Goal: Transaction & Acquisition: Purchase product/service

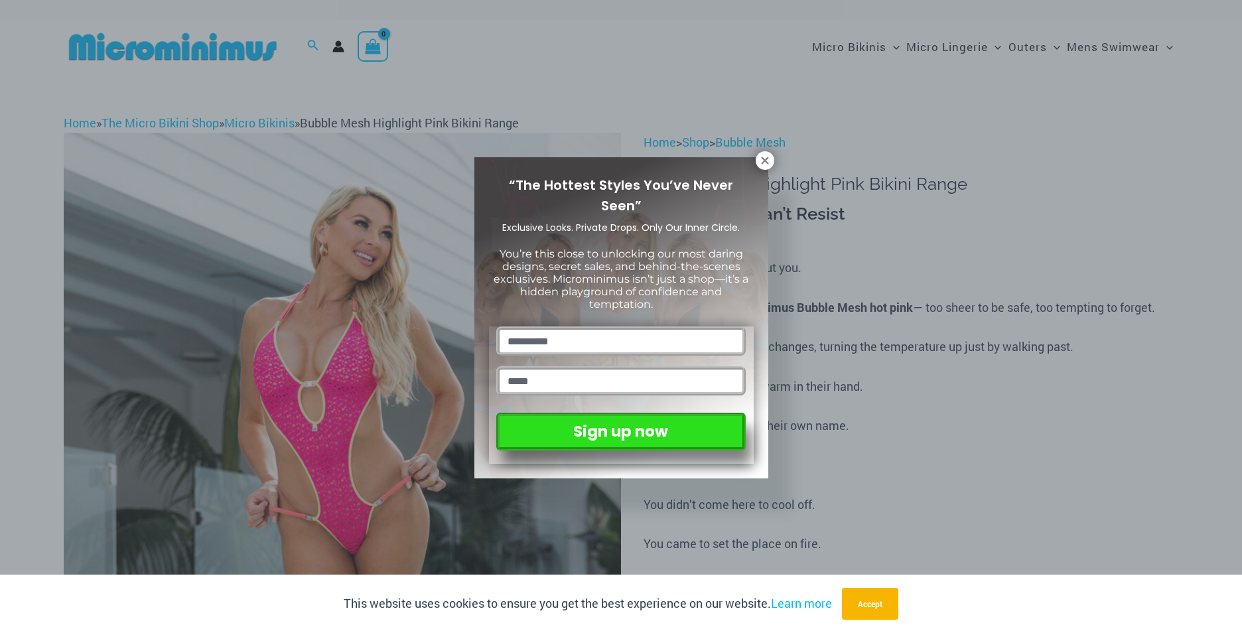
type input "**********"
click at [541, 336] on input "text" at bounding box center [620, 340] width 249 height 29
type input "**********"
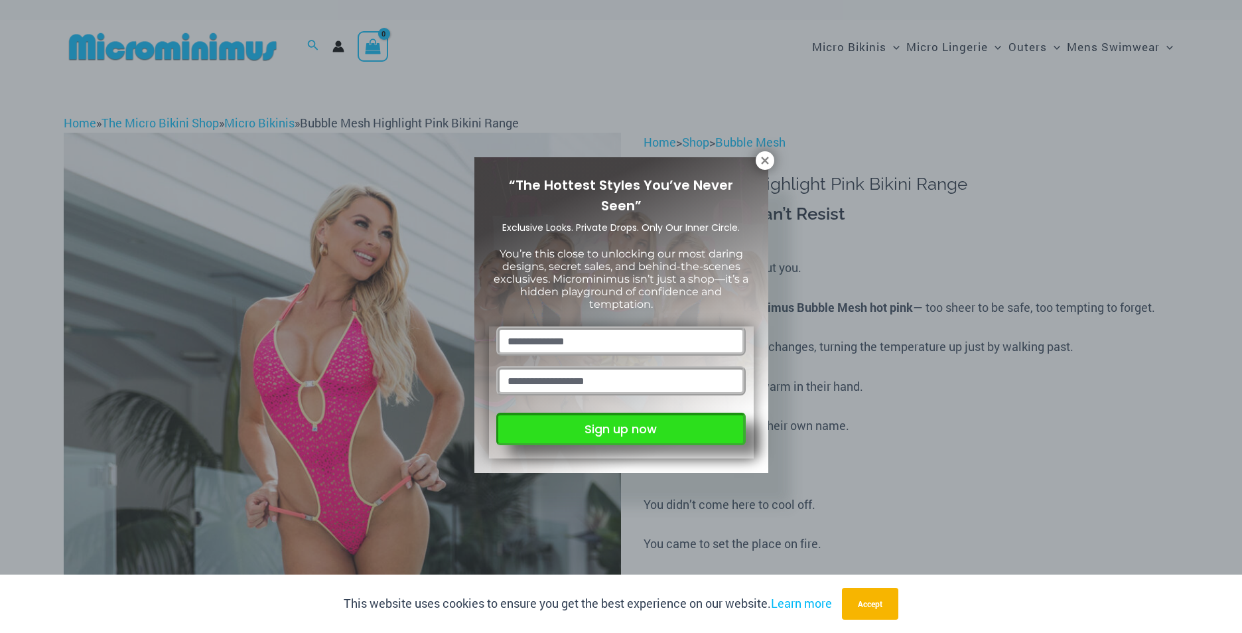
click at [647, 431] on button "Sign up now" at bounding box center [620, 429] width 249 height 33
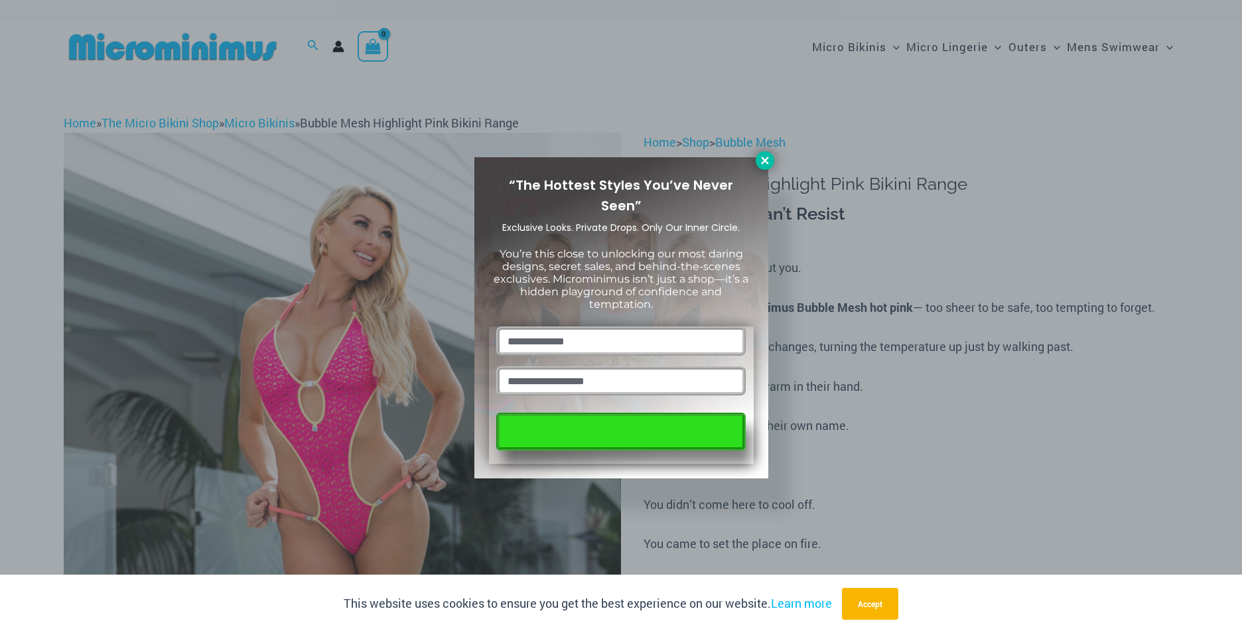
click at [764, 165] on icon at bounding box center [765, 161] width 12 height 12
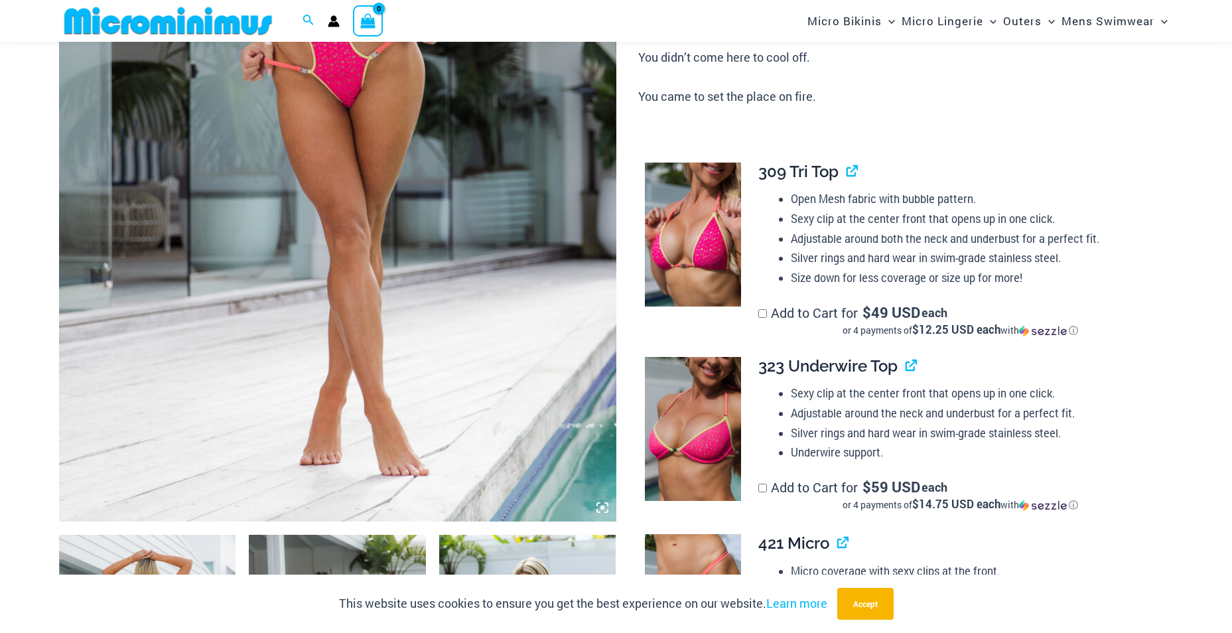
scroll to position [455, 0]
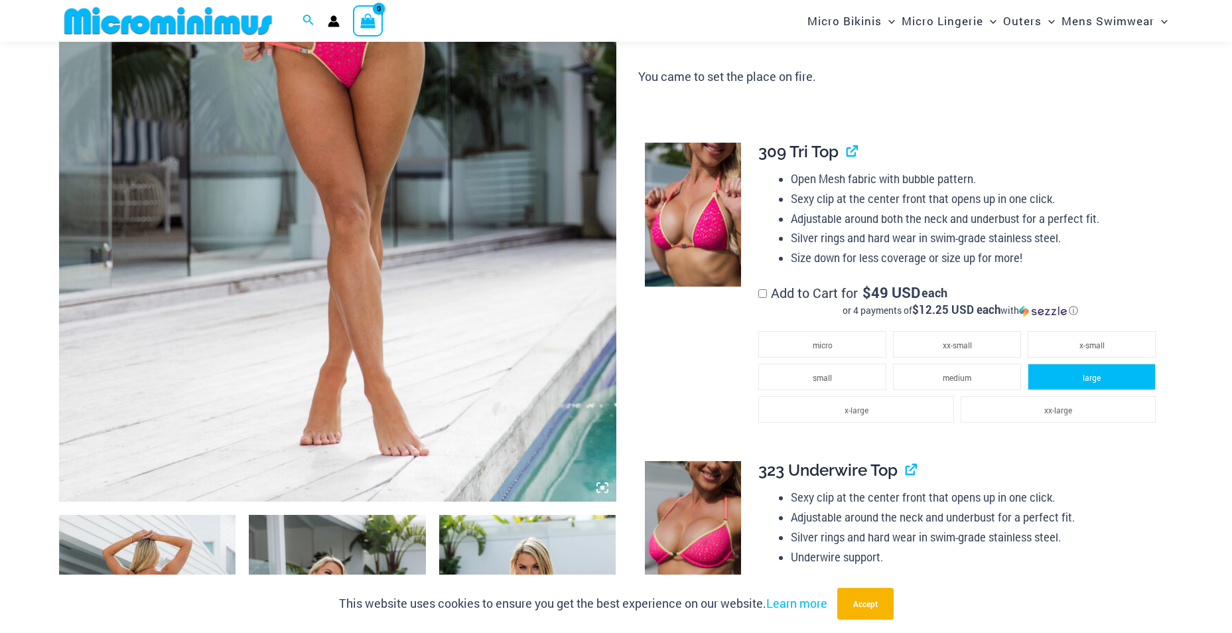
click at [1087, 370] on li "large" at bounding box center [1092, 377] width 128 height 27
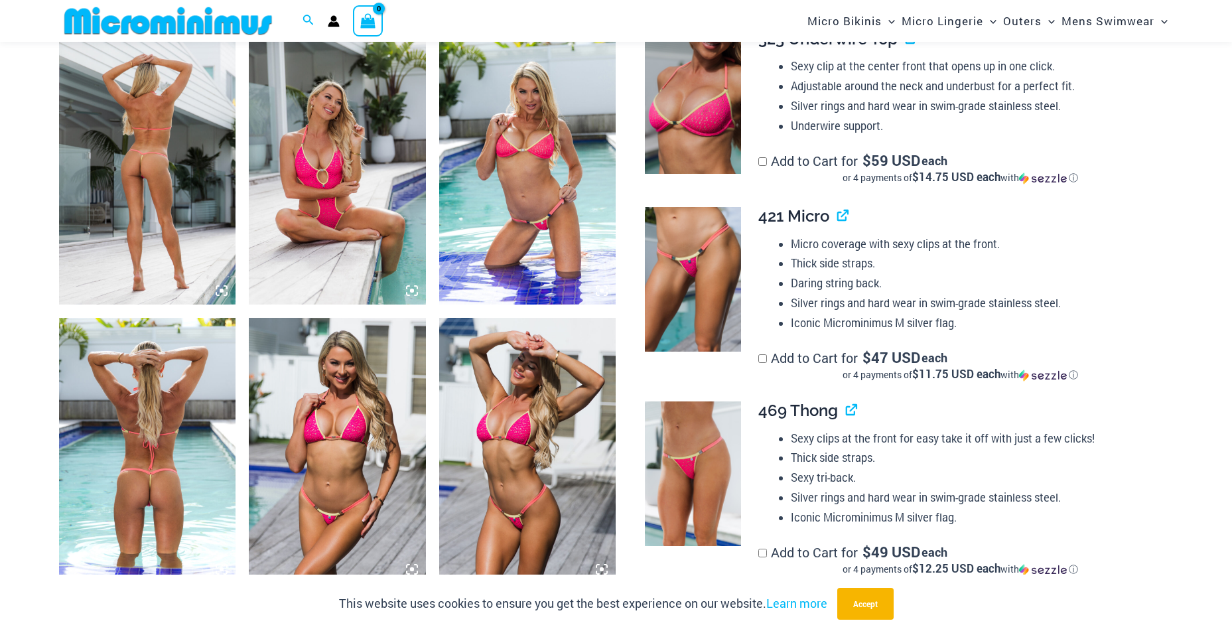
scroll to position [986, 0]
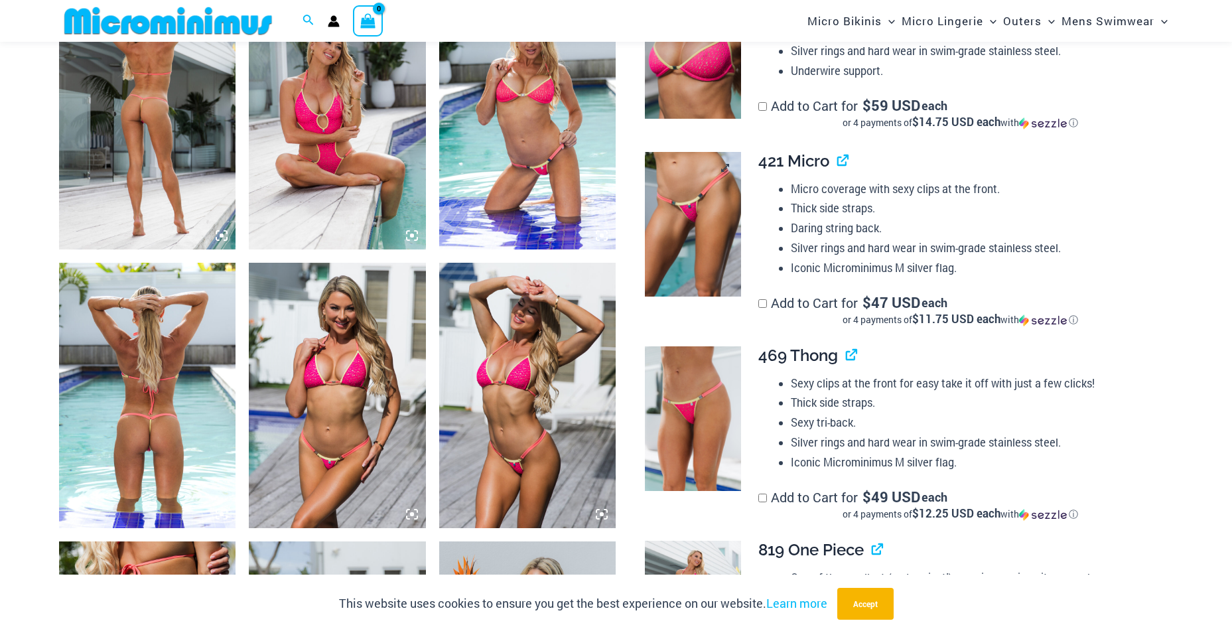
click at [714, 239] on img at bounding box center [693, 224] width 96 height 145
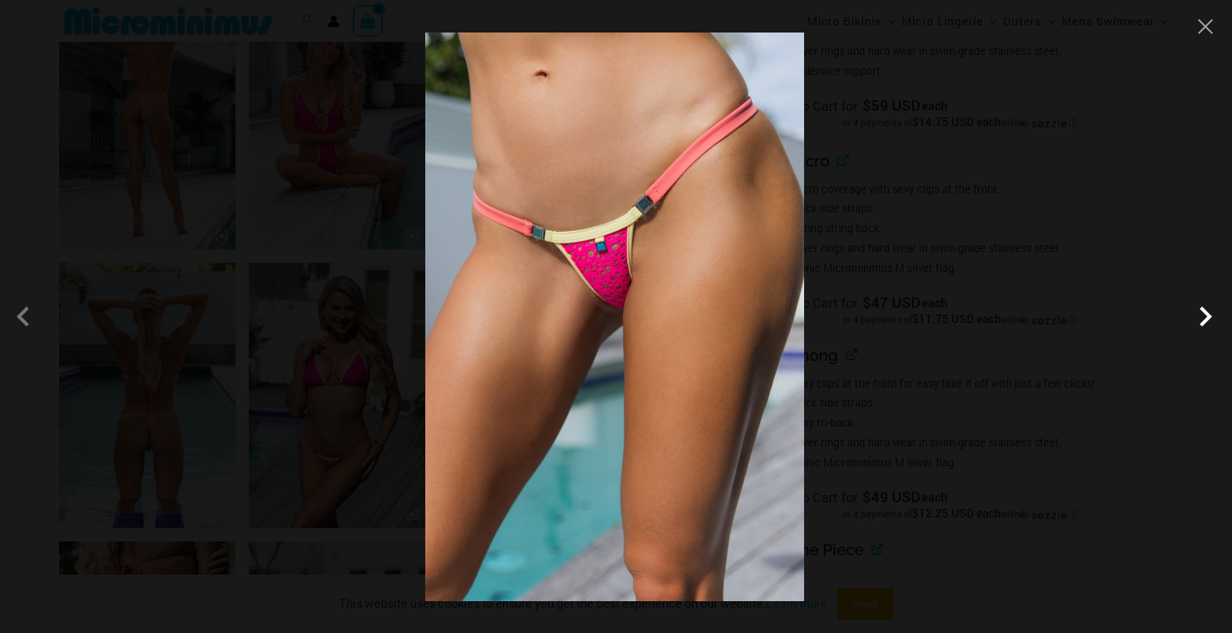
click at [1208, 312] on span at bounding box center [1206, 317] width 40 height 40
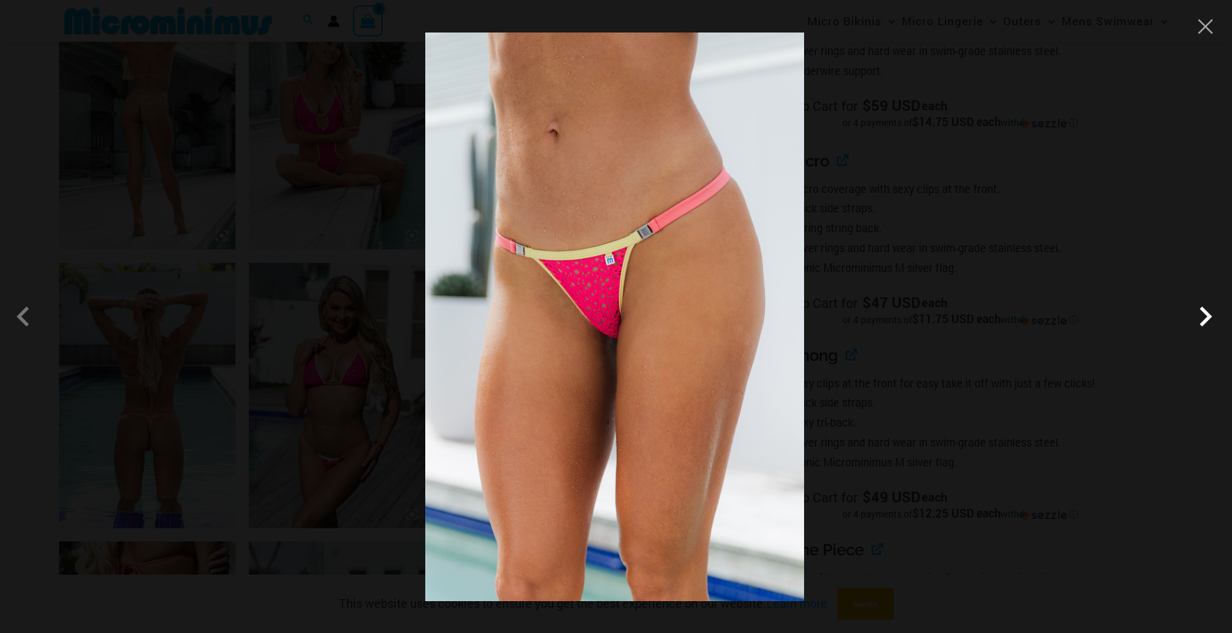
click at [1208, 312] on span at bounding box center [1206, 317] width 40 height 40
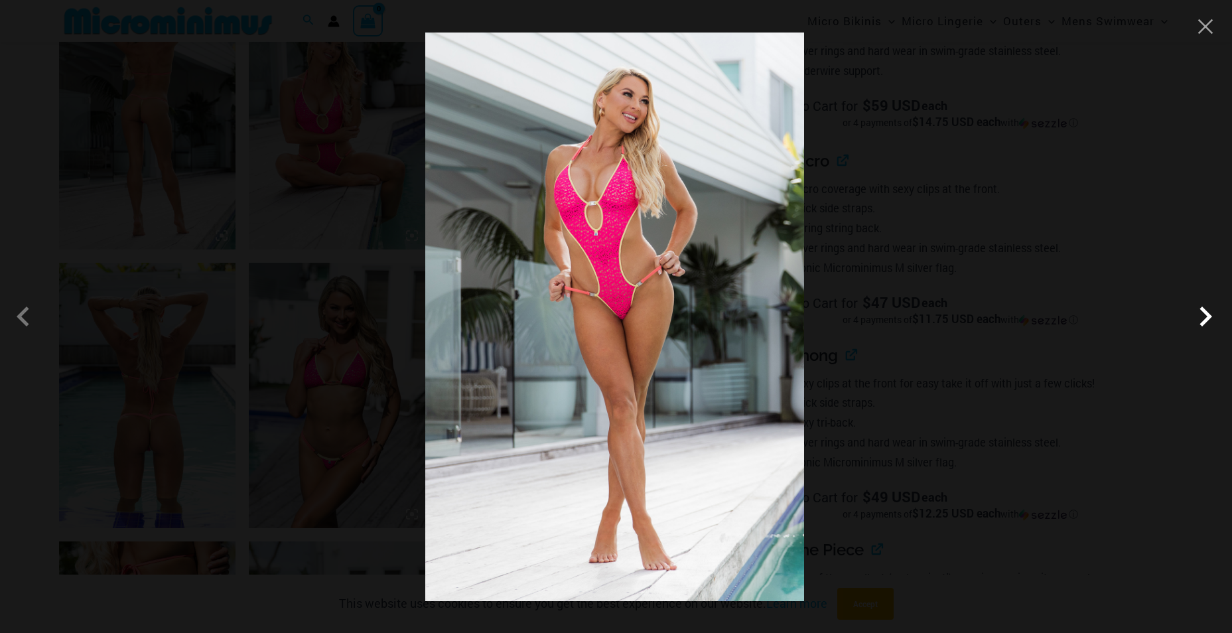
click at [1208, 312] on span at bounding box center [1206, 317] width 40 height 40
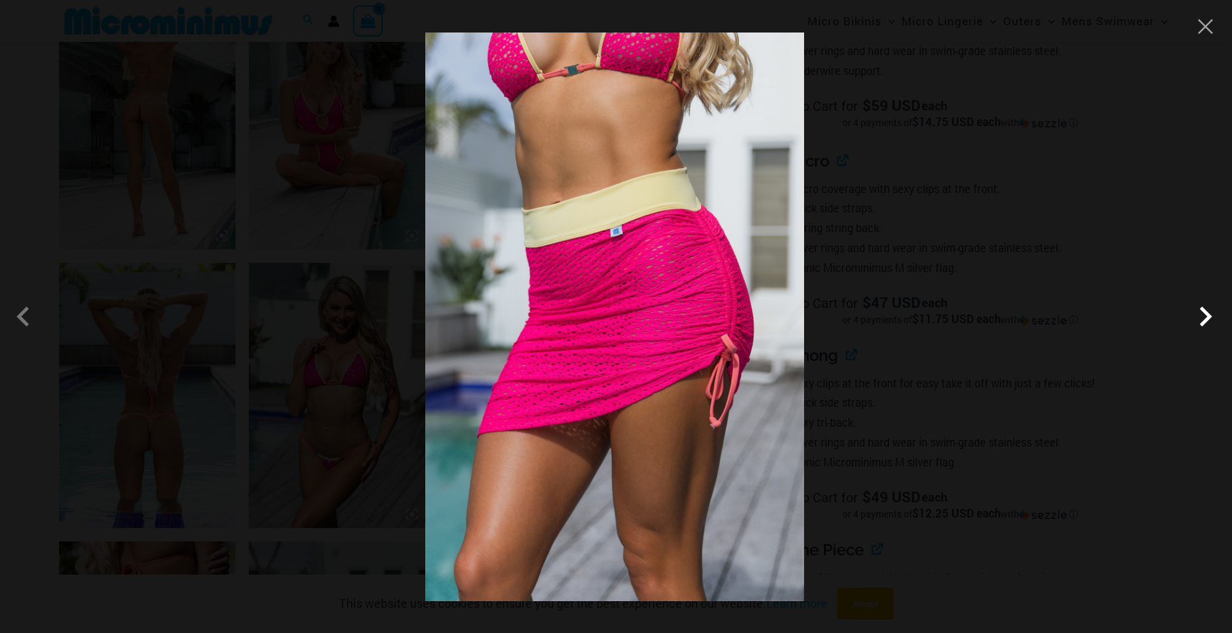
click at [1208, 312] on span at bounding box center [1206, 317] width 40 height 40
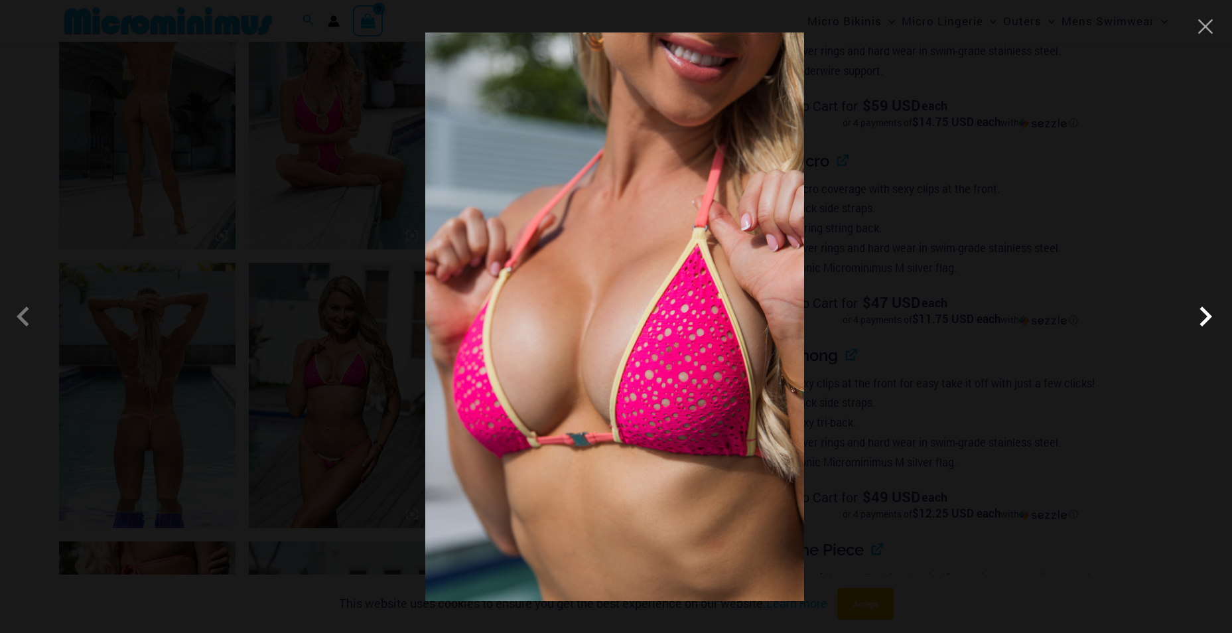
click at [1208, 312] on span at bounding box center [1206, 317] width 40 height 40
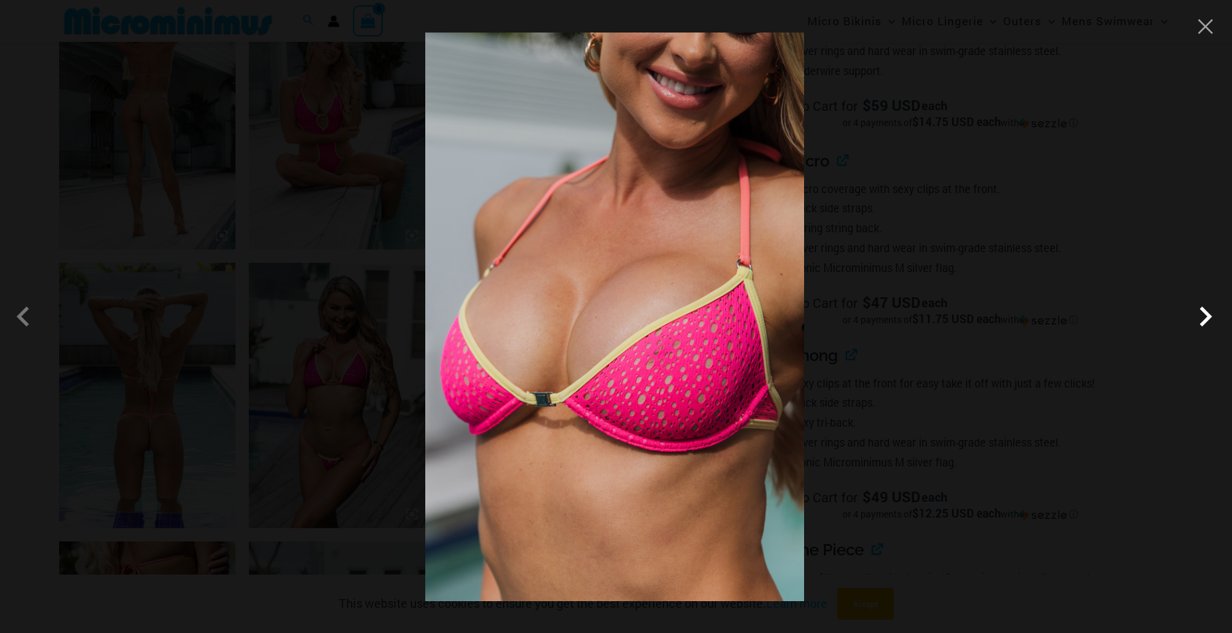
click at [1208, 312] on span at bounding box center [1206, 317] width 40 height 40
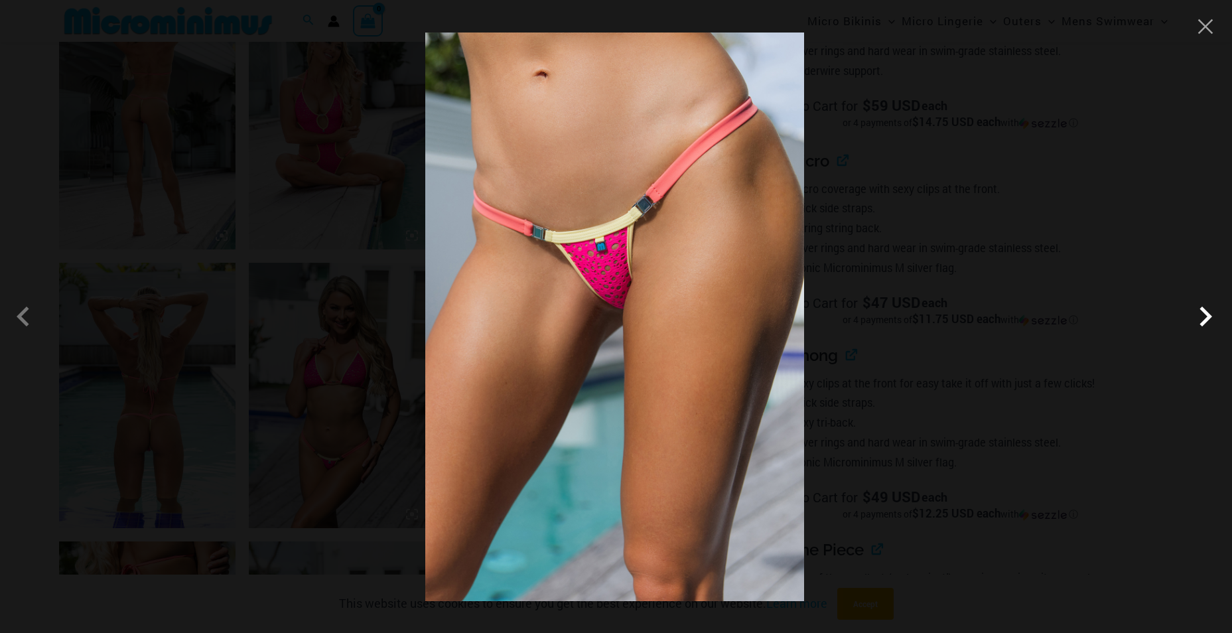
click at [1208, 312] on span at bounding box center [1206, 317] width 40 height 40
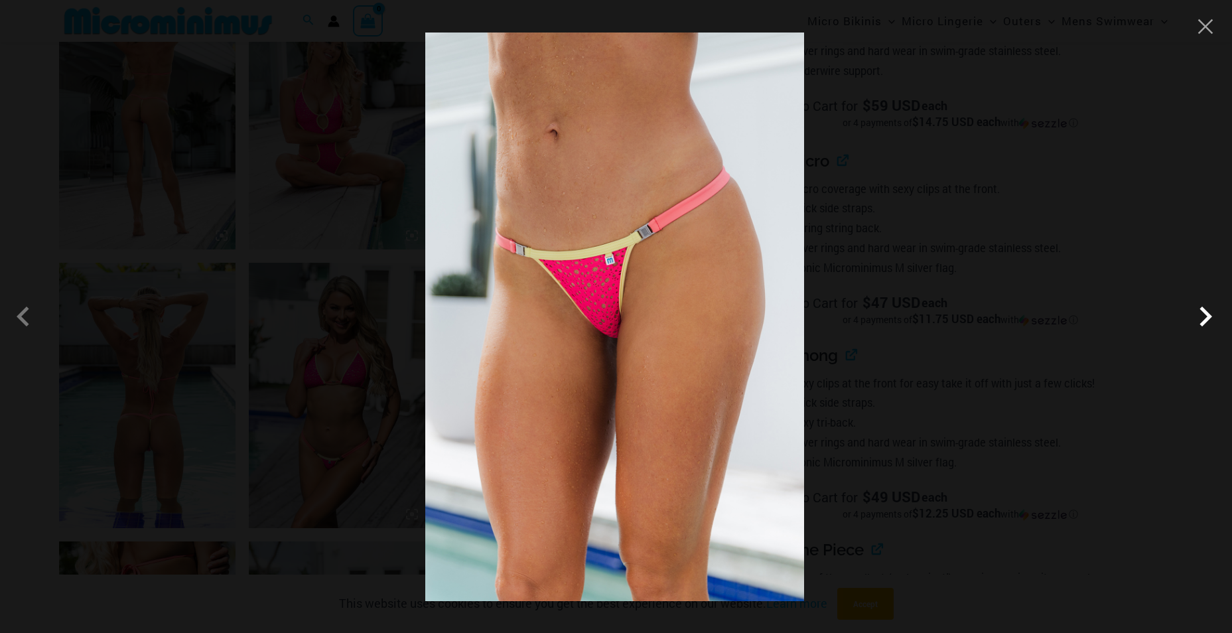
click at [1208, 312] on span at bounding box center [1206, 317] width 40 height 40
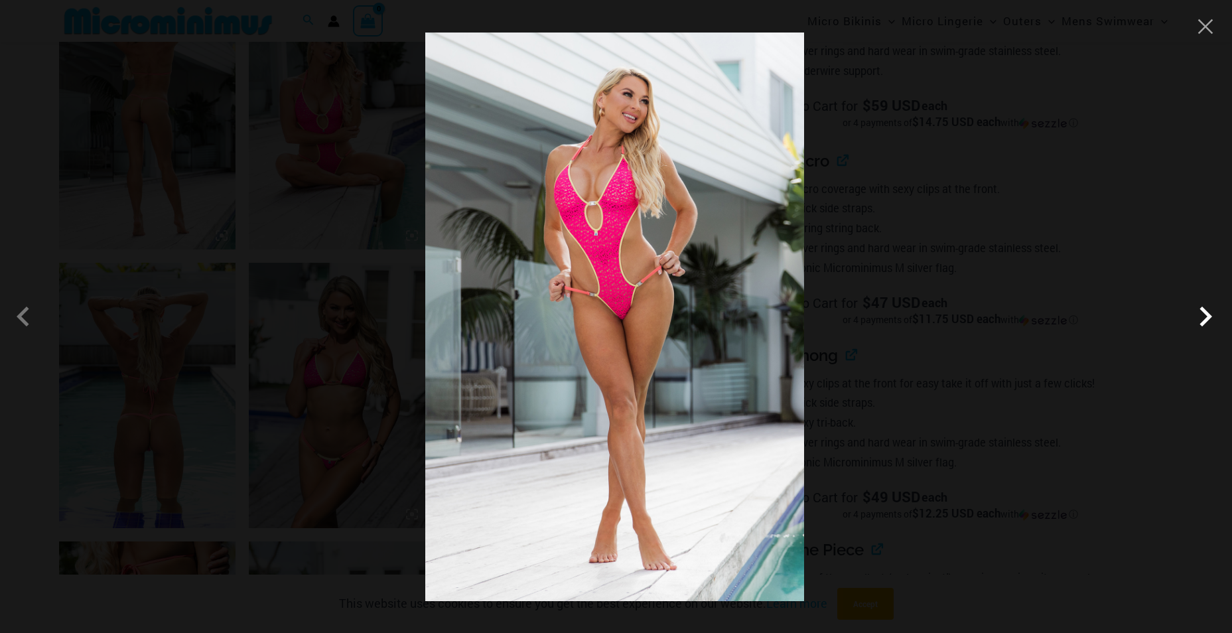
click at [1208, 312] on span at bounding box center [1206, 317] width 40 height 40
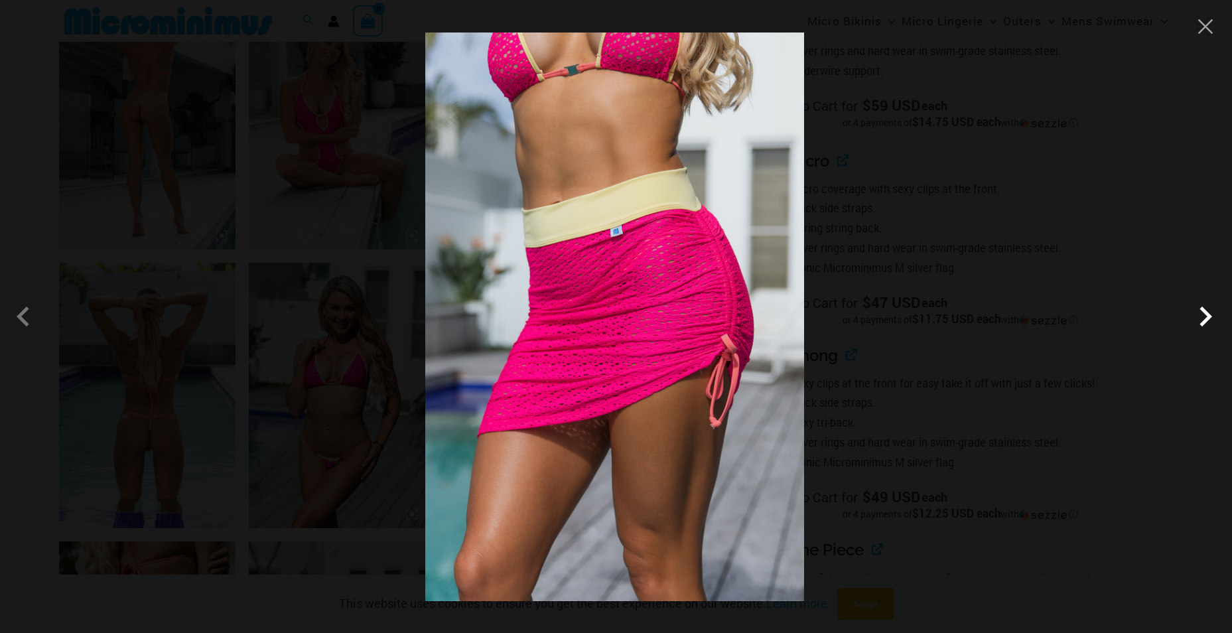
click at [1208, 312] on span at bounding box center [1206, 317] width 40 height 40
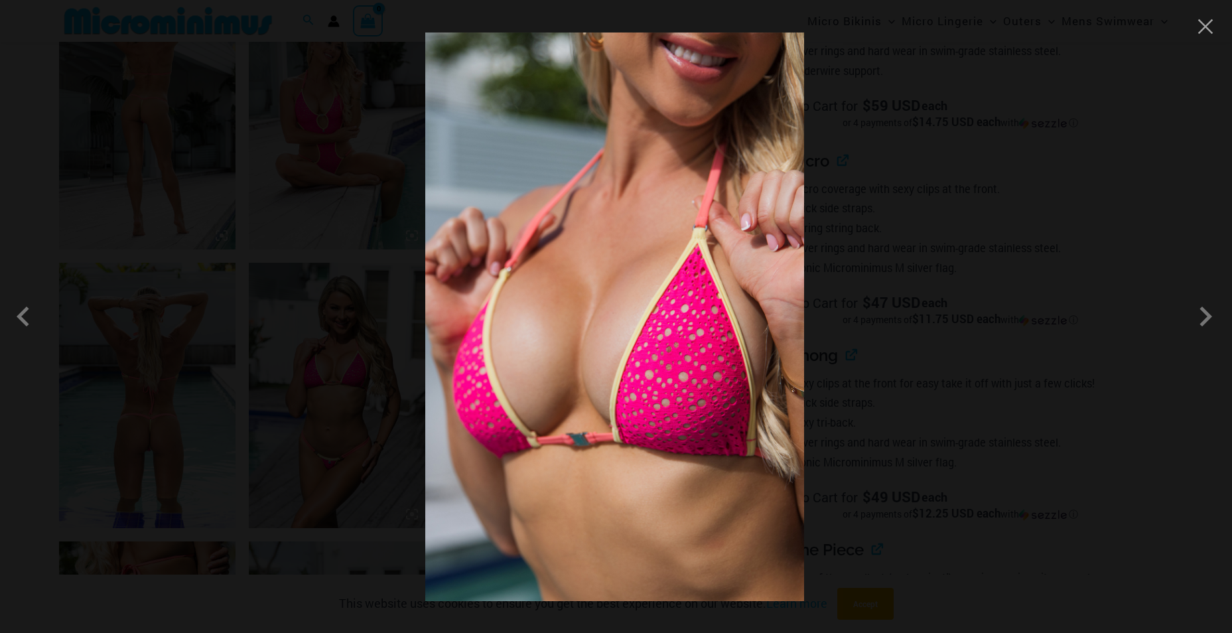
click at [1210, 36] on div at bounding box center [616, 316] width 1232 height 633
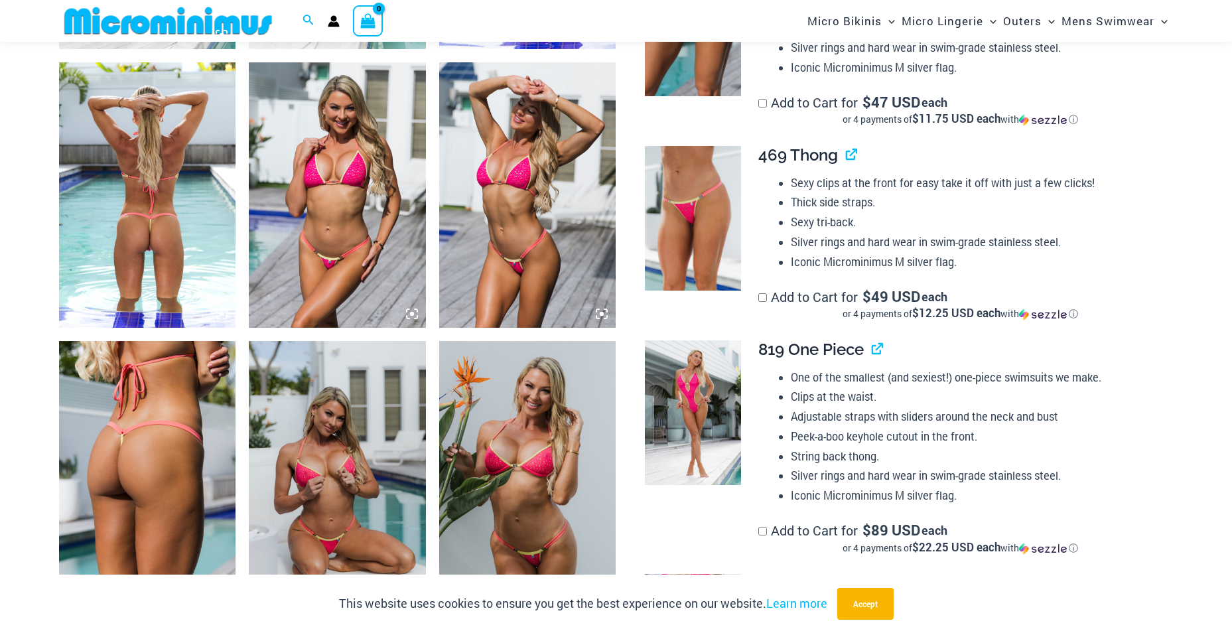
scroll to position [1185, 0]
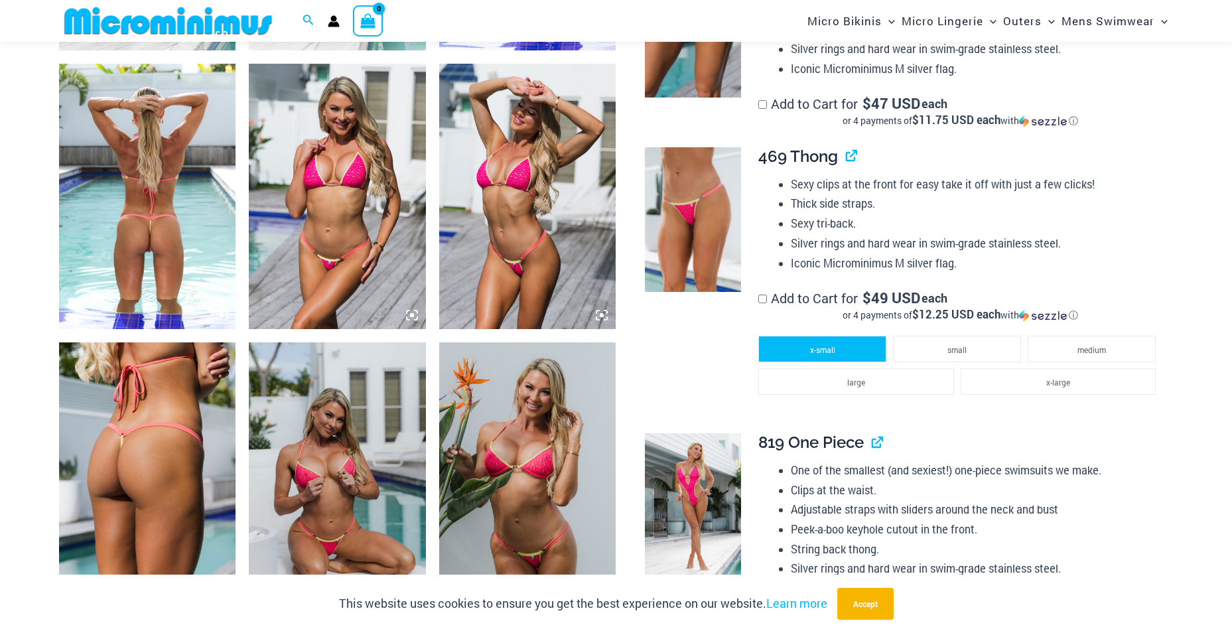
click at [855, 348] on li "x-small" at bounding box center [823, 349] width 128 height 27
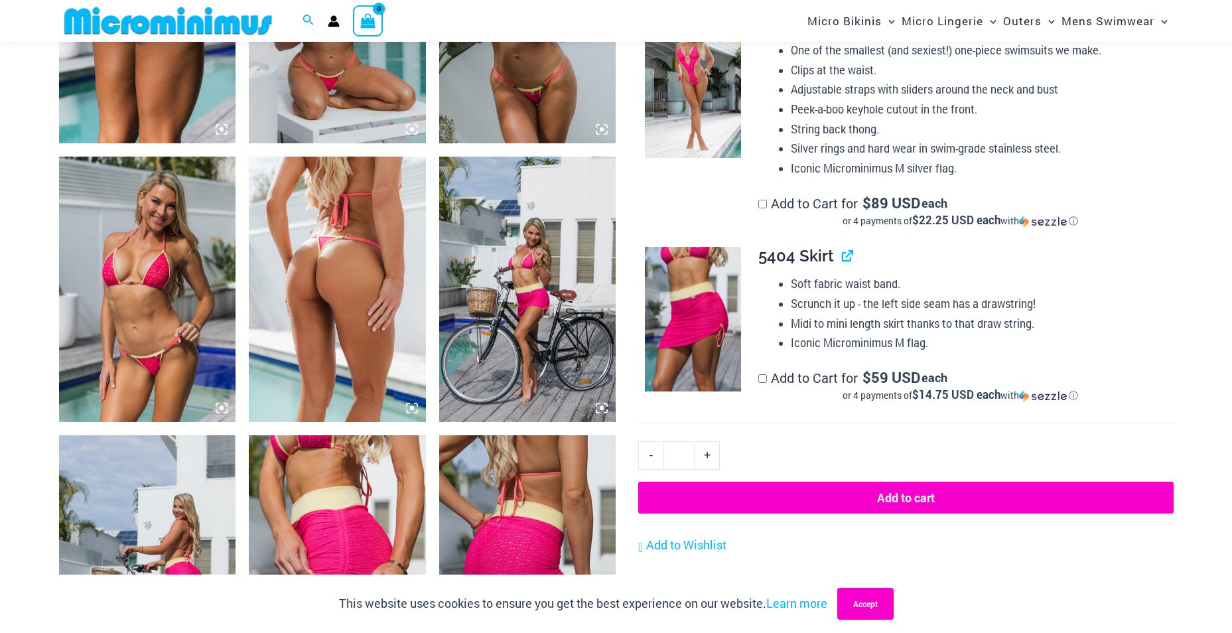
click at [861, 600] on button "Accept" at bounding box center [865, 604] width 56 height 32
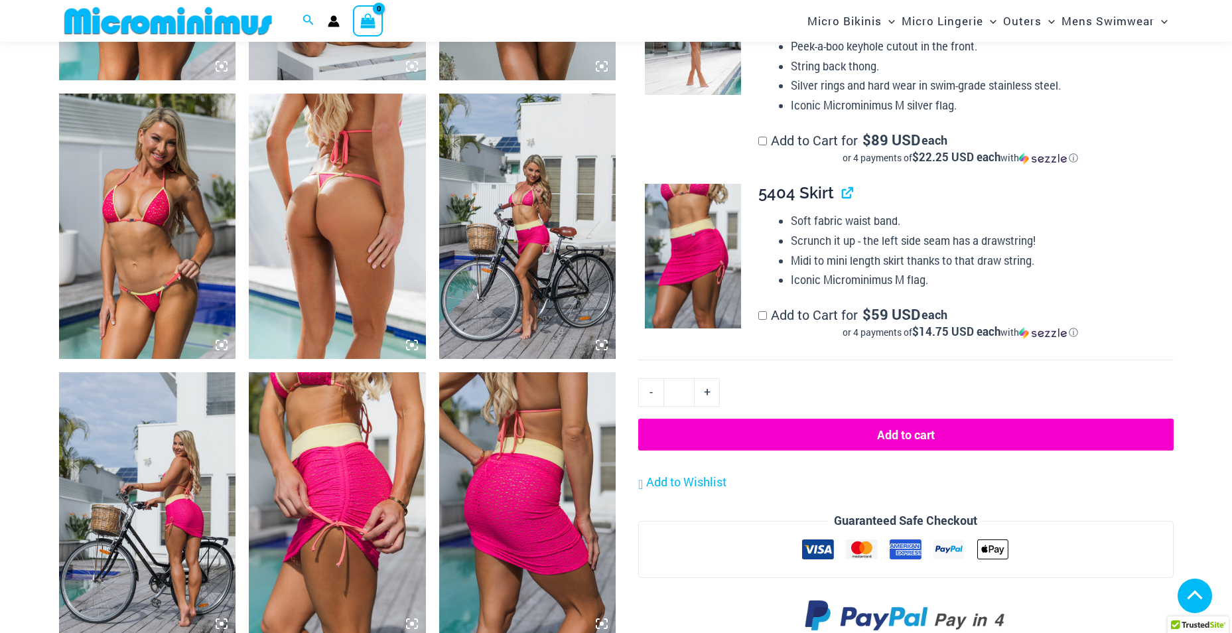
scroll to position [1716, 0]
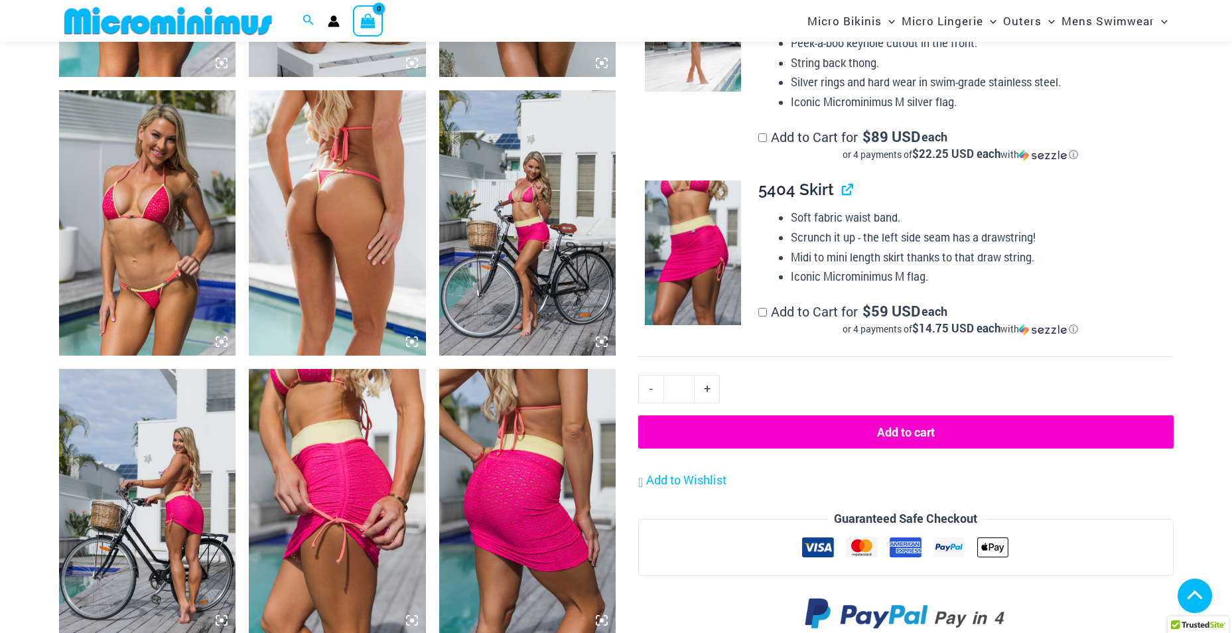
click at [866, 431] on button "Add to cart" at bounding box center [905, 431] width 535 height 33
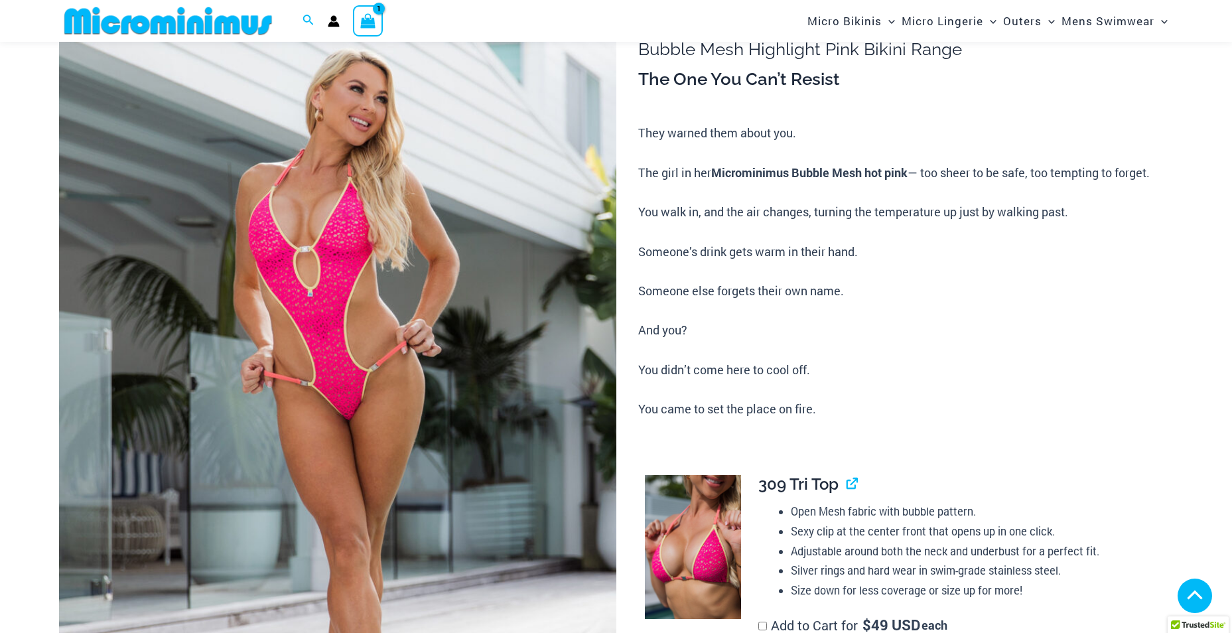
scroll to position [54, 0]
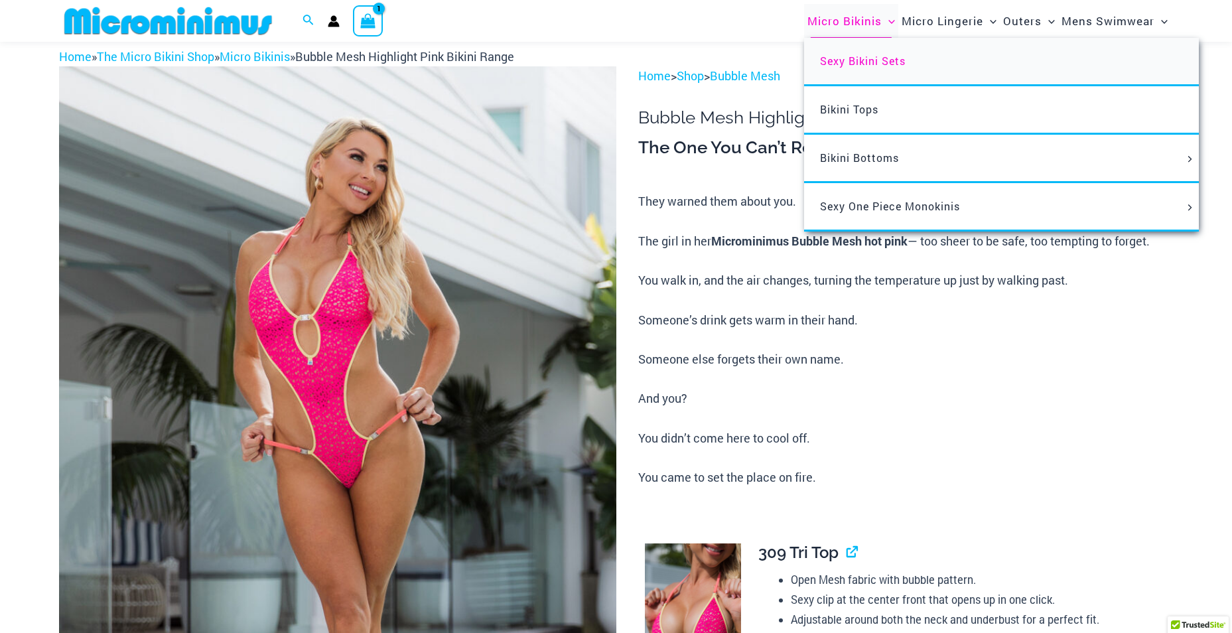
click at [847, 64] on span "Sexy Bikini Sets" at bounding box center [863, 61] width 86 height 14
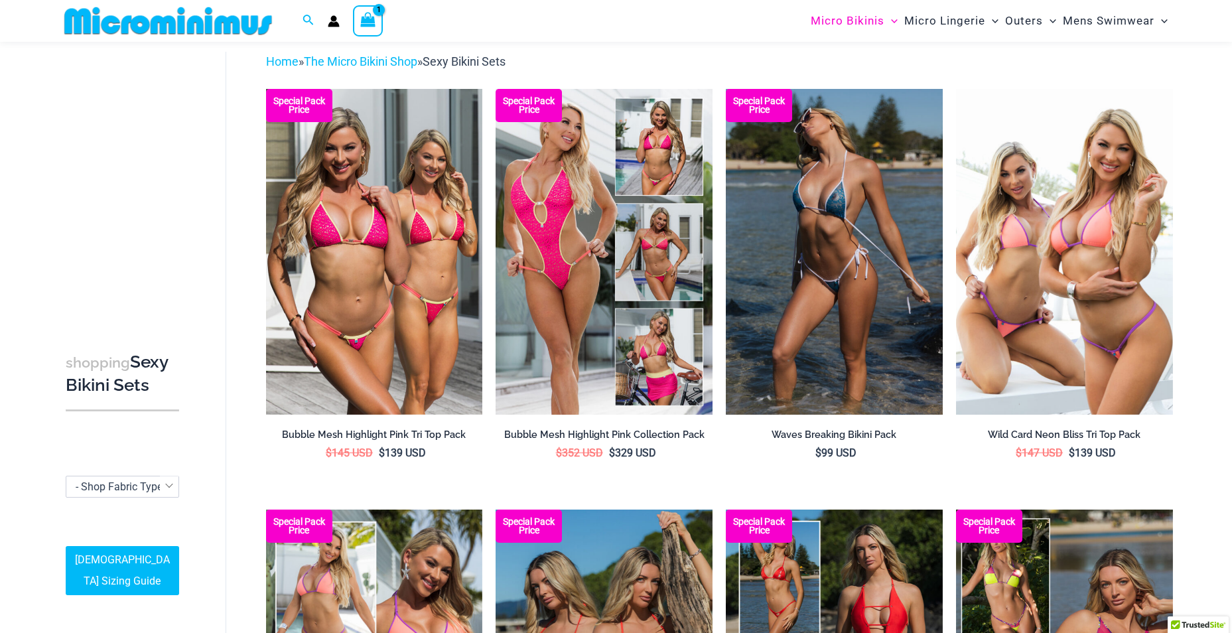
scroll to position [57, 0]
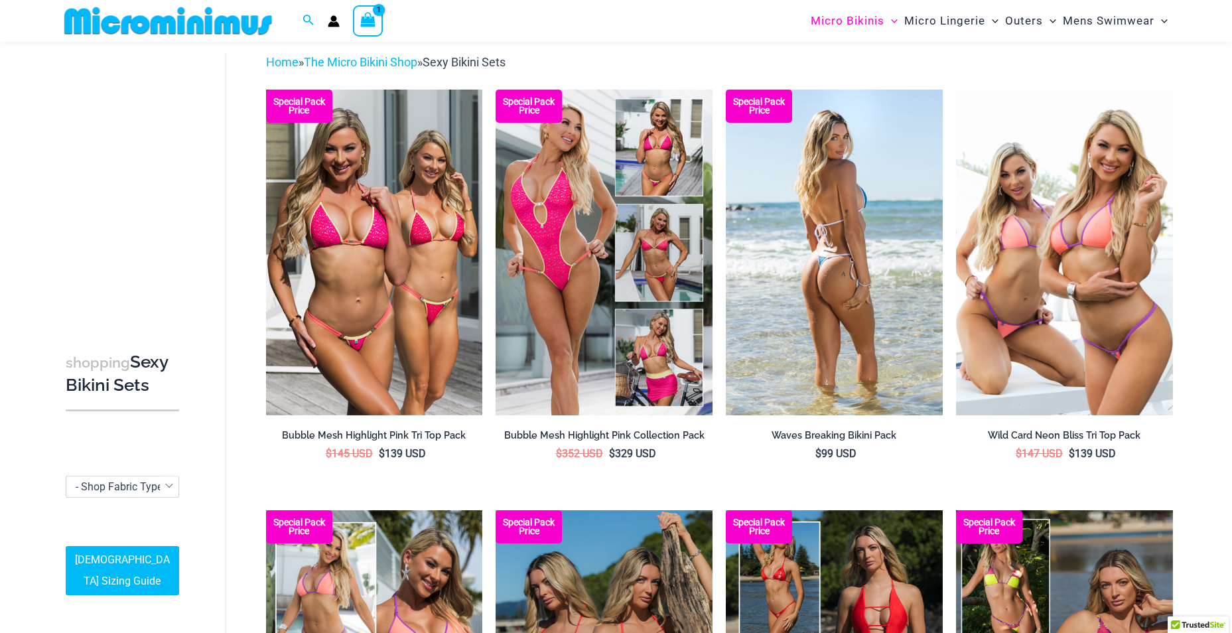
type input "**********"
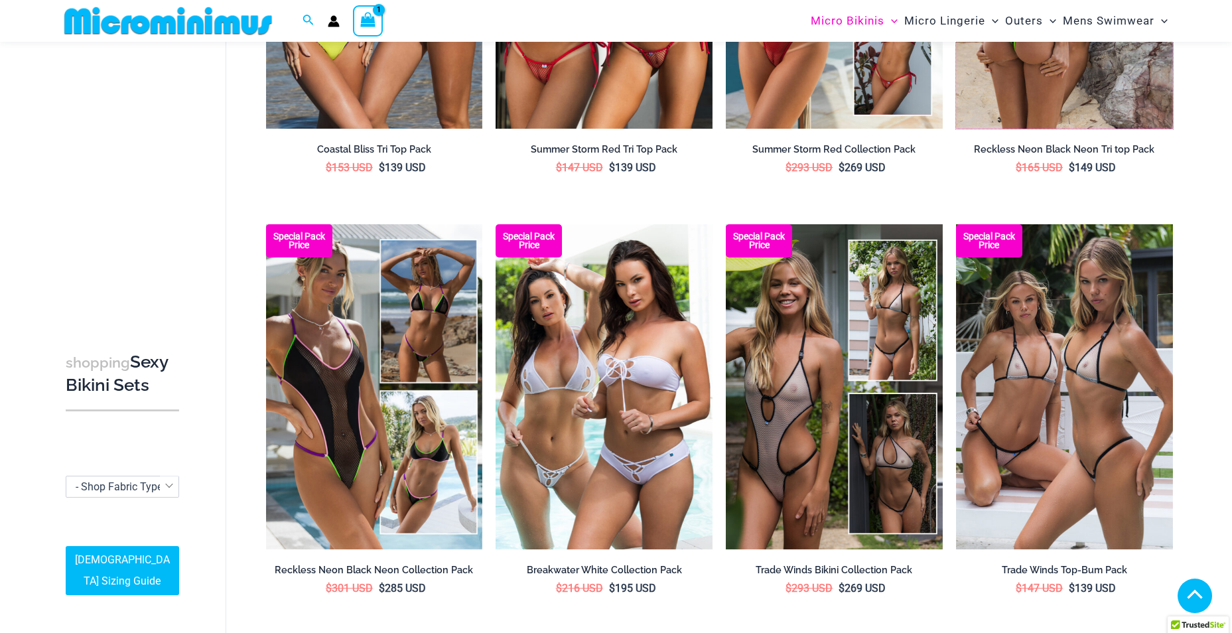
scroll to position [1185, 0]
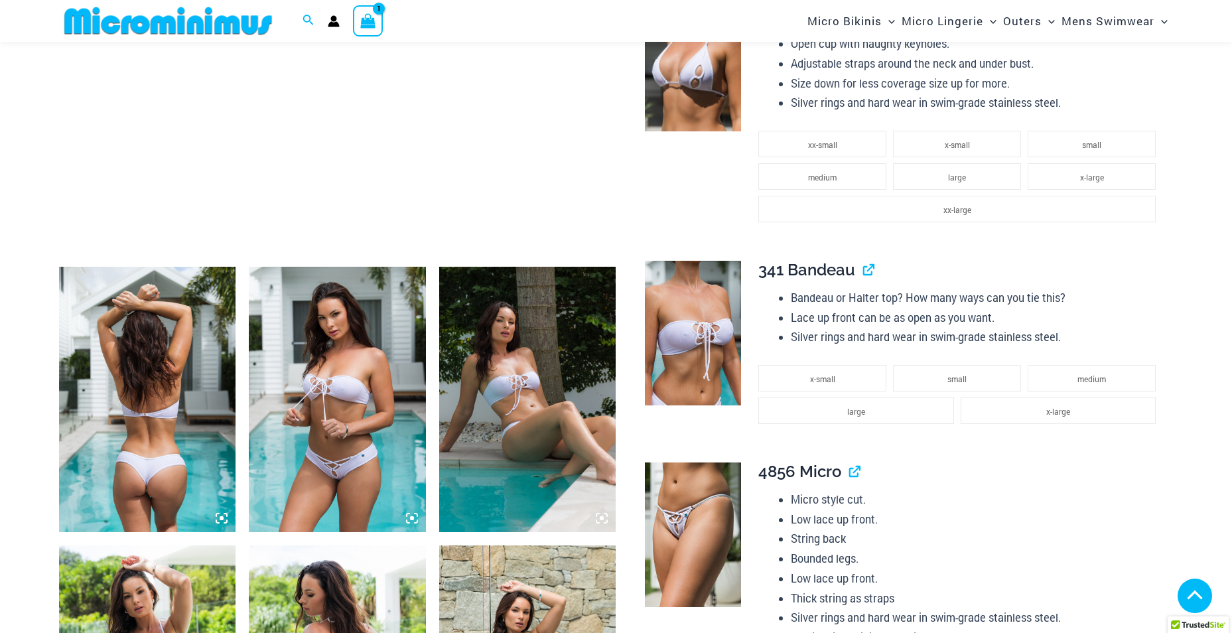
scroll to position [719, 0]
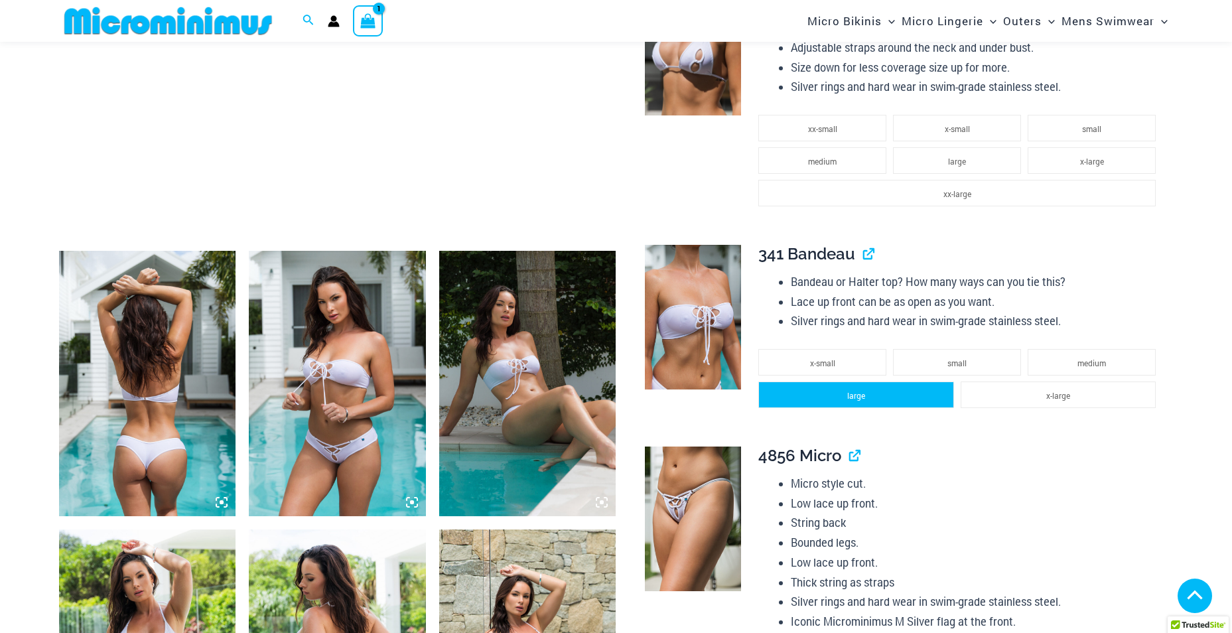
type input "**********"
click at [907, 398] on li "large" at bounding box center [856, 395] width 195 height 27
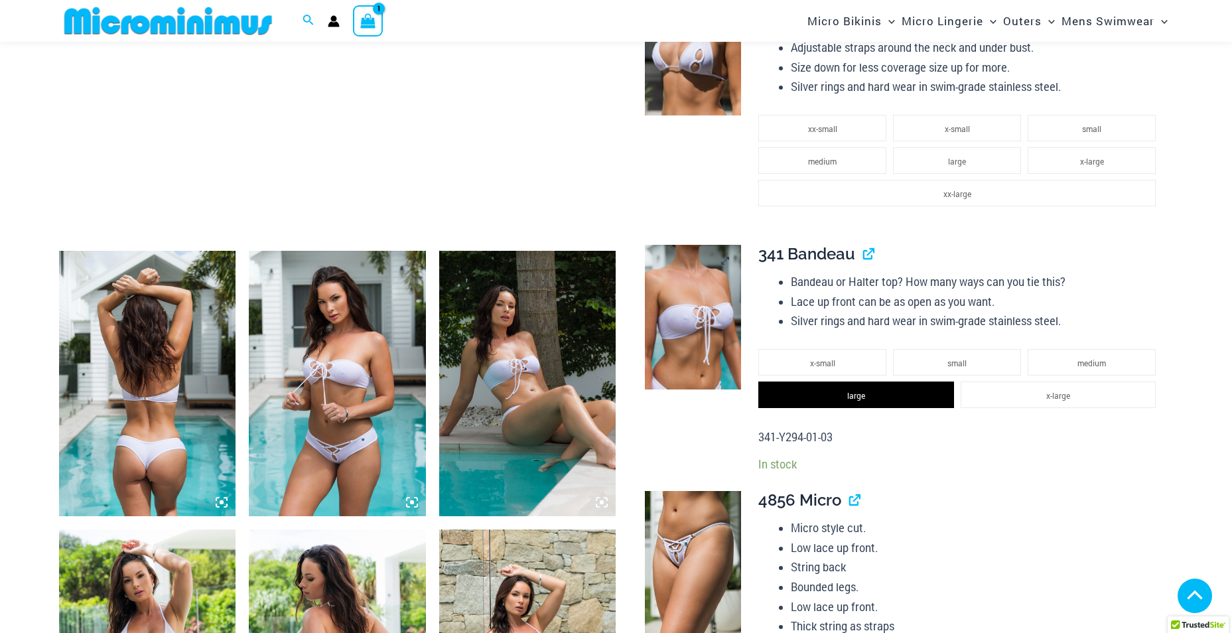
click at [680, 331] on img at bounding box center [693, 317] width 96 height 145
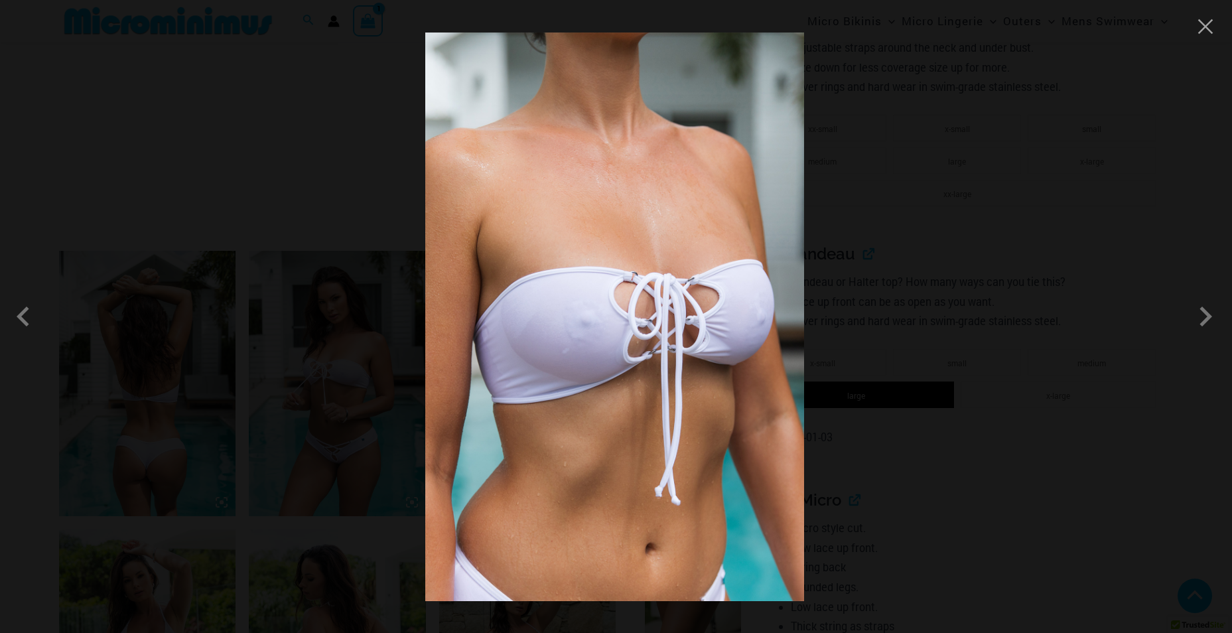
click at [1209, 38] on div at bounding box center [616, 316] width 1232 height 633
